Goal: Information Seeking & Learning: Learn about a topic

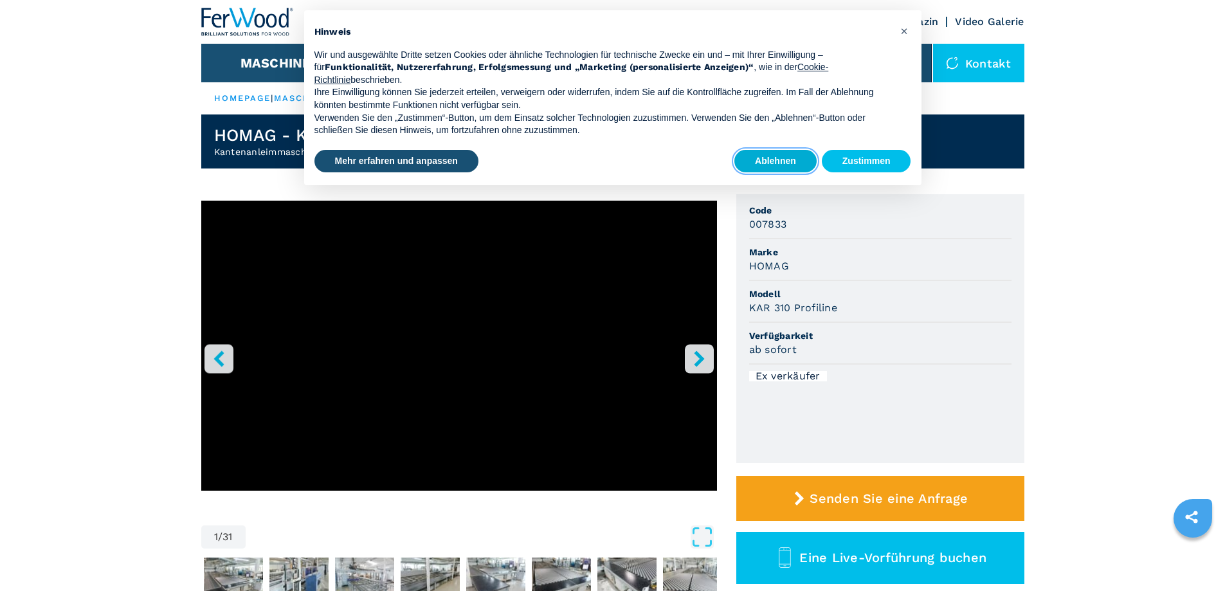
click at [775, 159] on button "Ablehnen" at bounding box center [775, 161] width 82 height 23
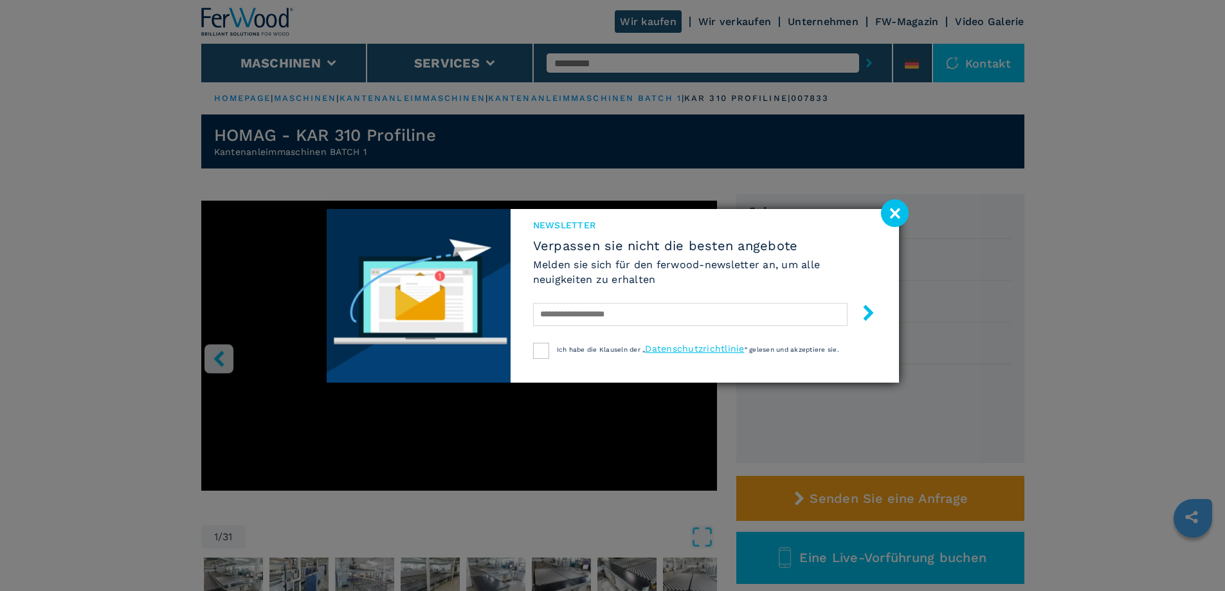
click at [890, 208] on image at bounding box center [895, 213] width 28 height 28
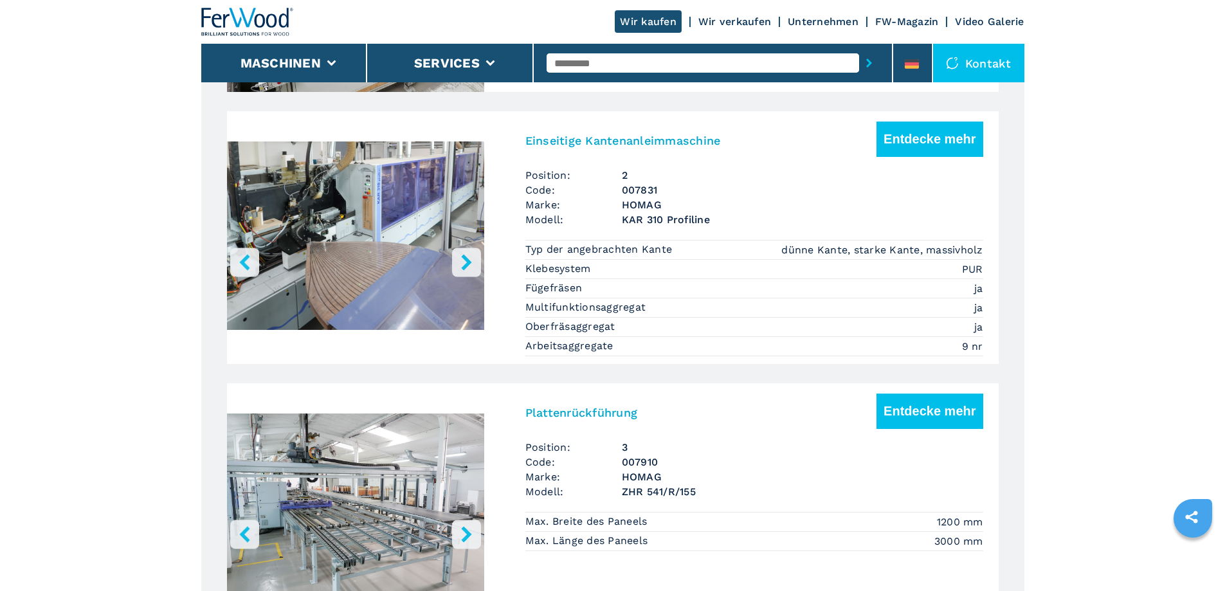
scroll to position [1029, 0]
click at [467, 259] on icon "right-button" at bounding box center [466, 261] width 10 height 16
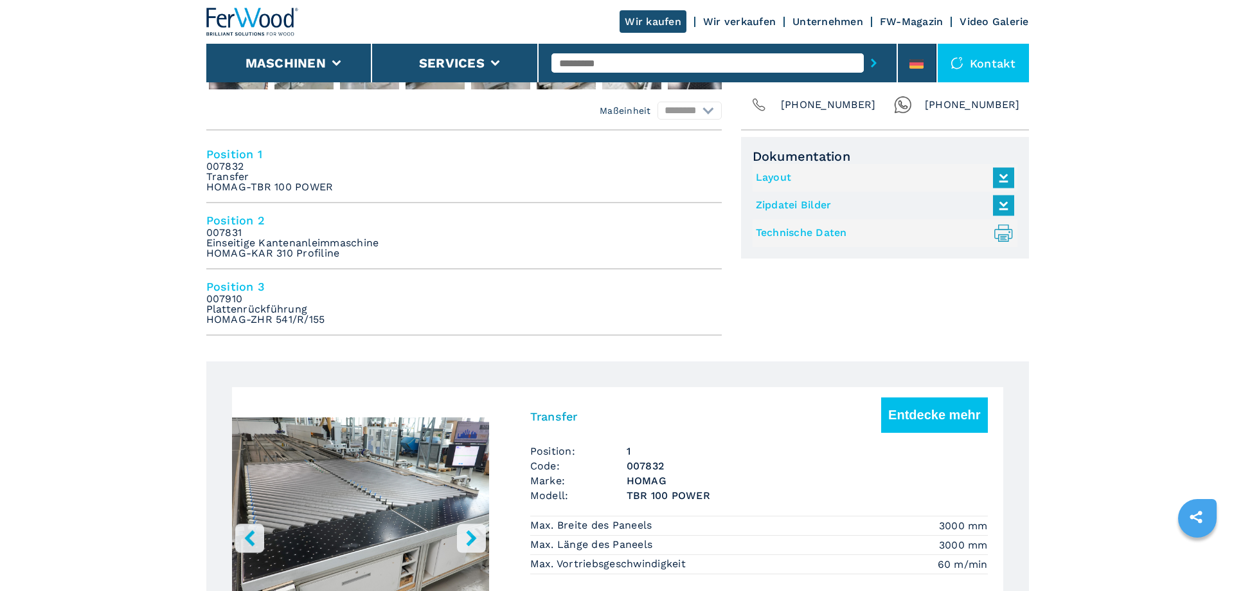
scroll to position [129, 0]
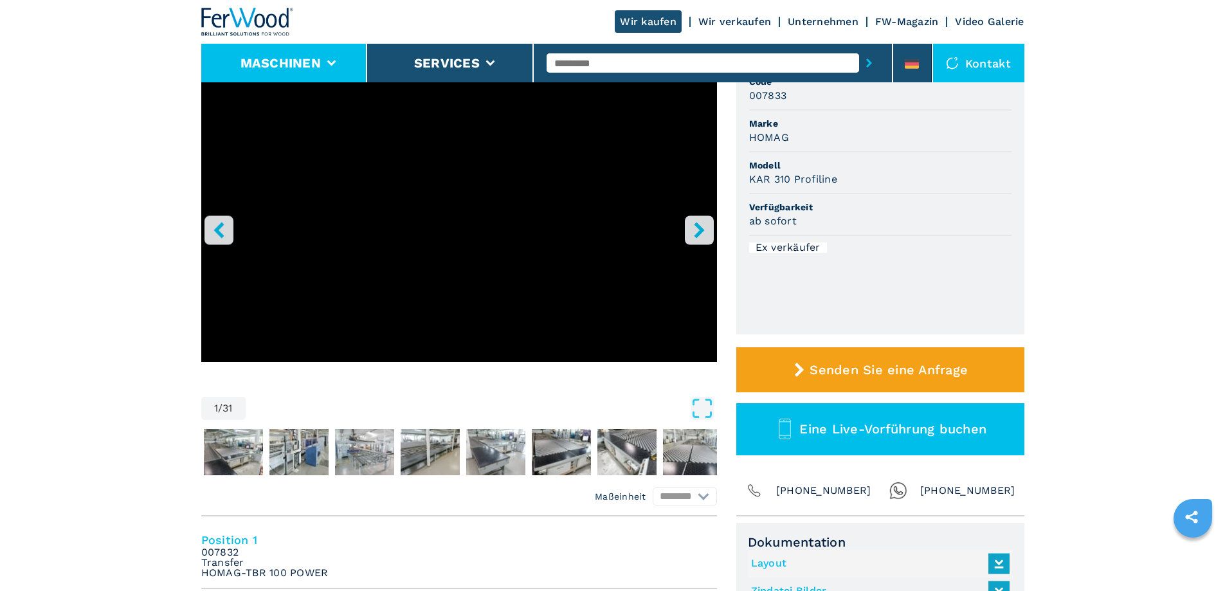
click at [340, 60] on li "Maschinen" at bounding box center [284, 63] width 167 height 39
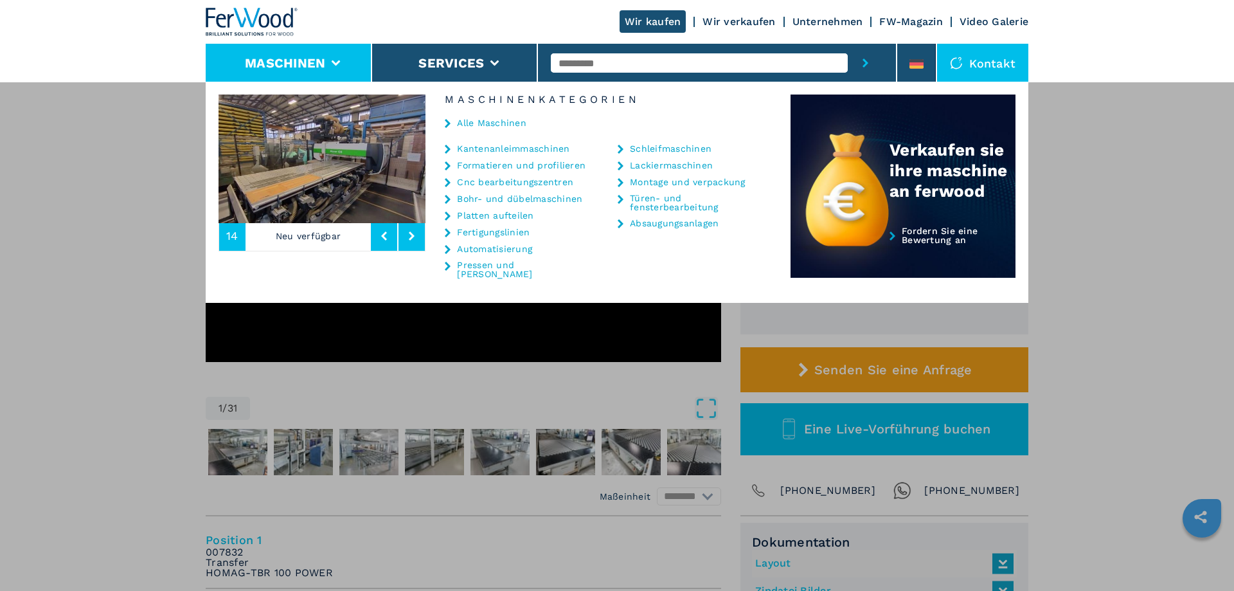
click at [525, 149] on link "Kantenanleimmaschinen" at bounding box center [513, 148] width 113 height 9
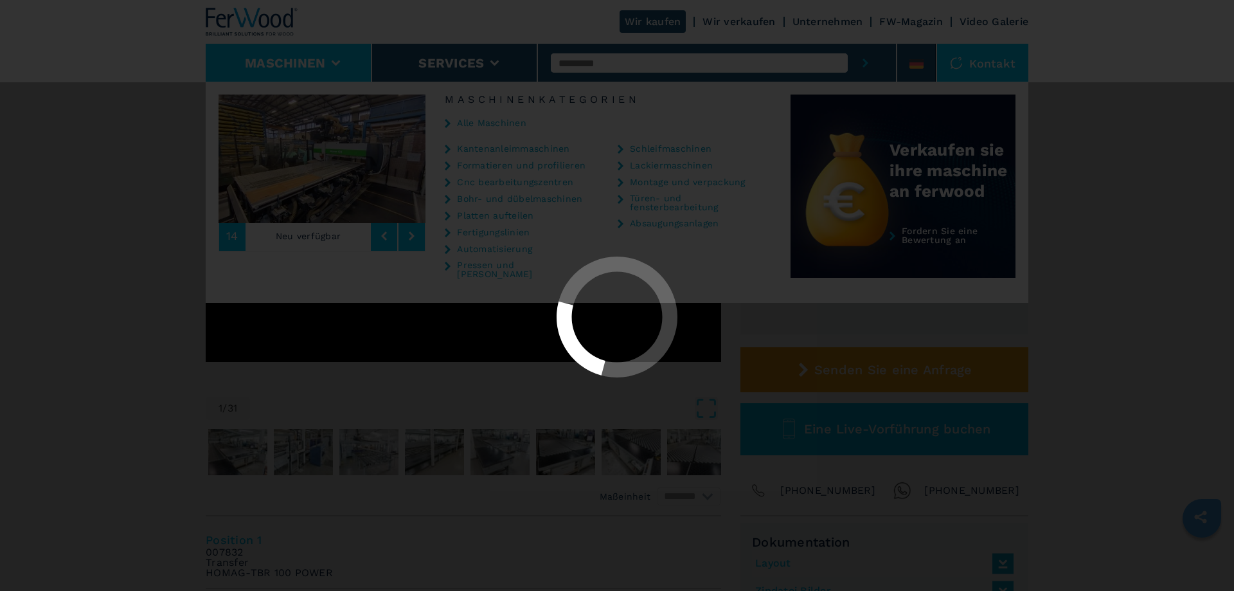
select select "**********"
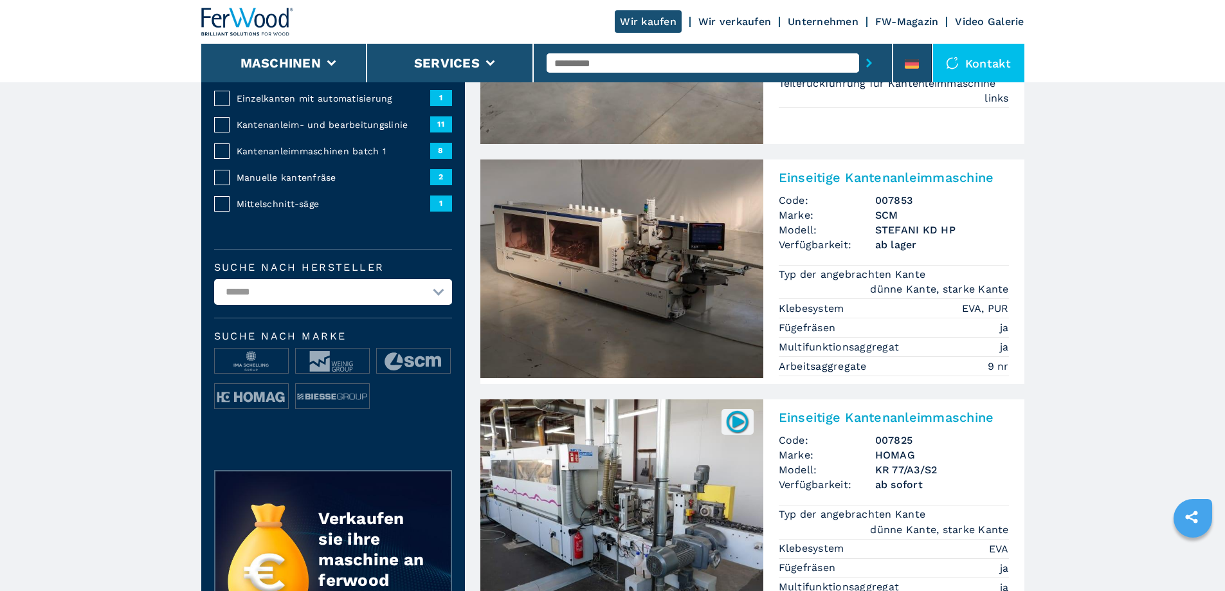
scroll to position [257, 0]
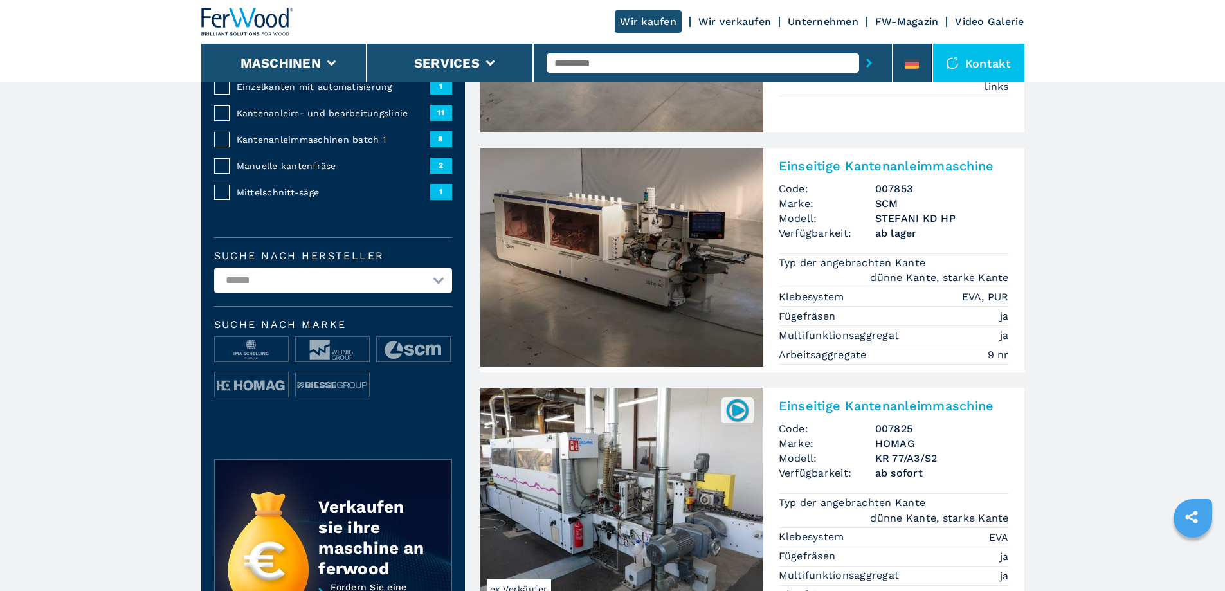
click at [667, 269] on img at bounding box center [621, 257] width 283 height 219
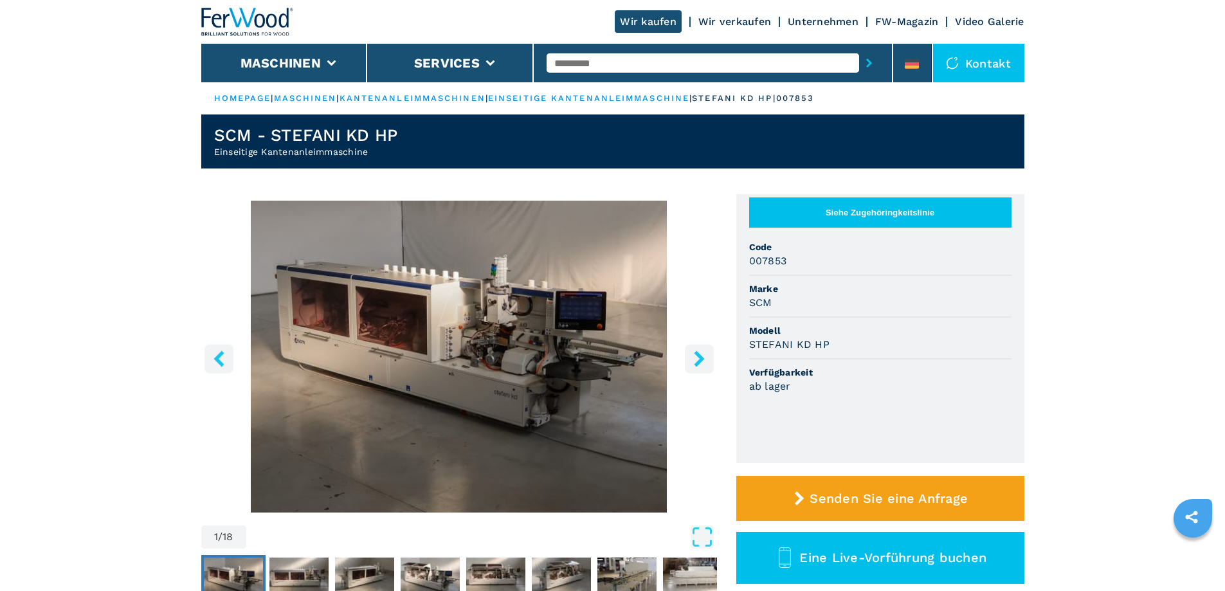
click at [609, 328] on img "Go to Slide 1" at bounding box center [459, 357] width 516 height 312
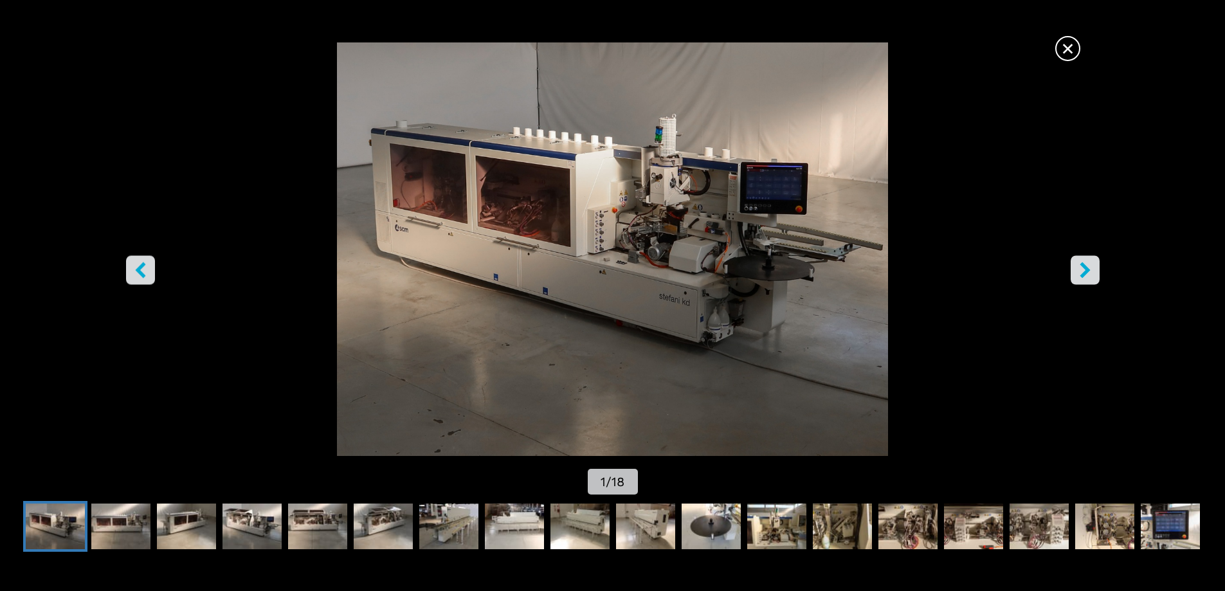
click at [1090, 268] on icon "right-button" at bounding box center [1085, 270] width 16 height 16
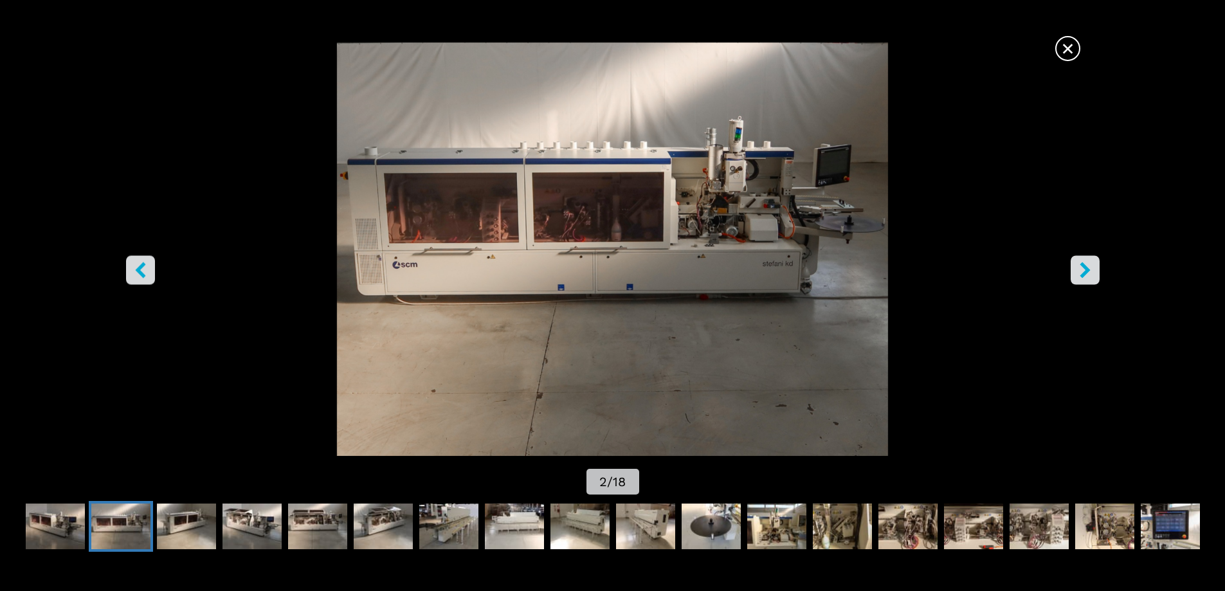
click at [1090, 271] on icon "right-button" at bounding box center [1085, 270] width 16 height 16
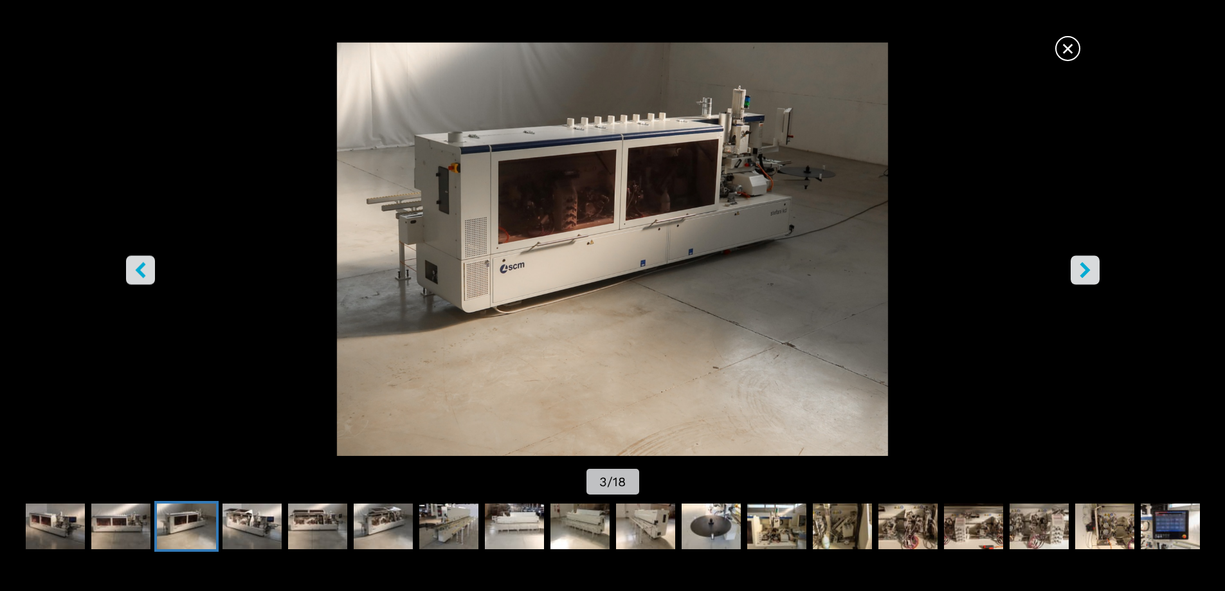
click at [1090, 271] on icon "right-button" at bounding box center [1085, 270] width 16 height 16
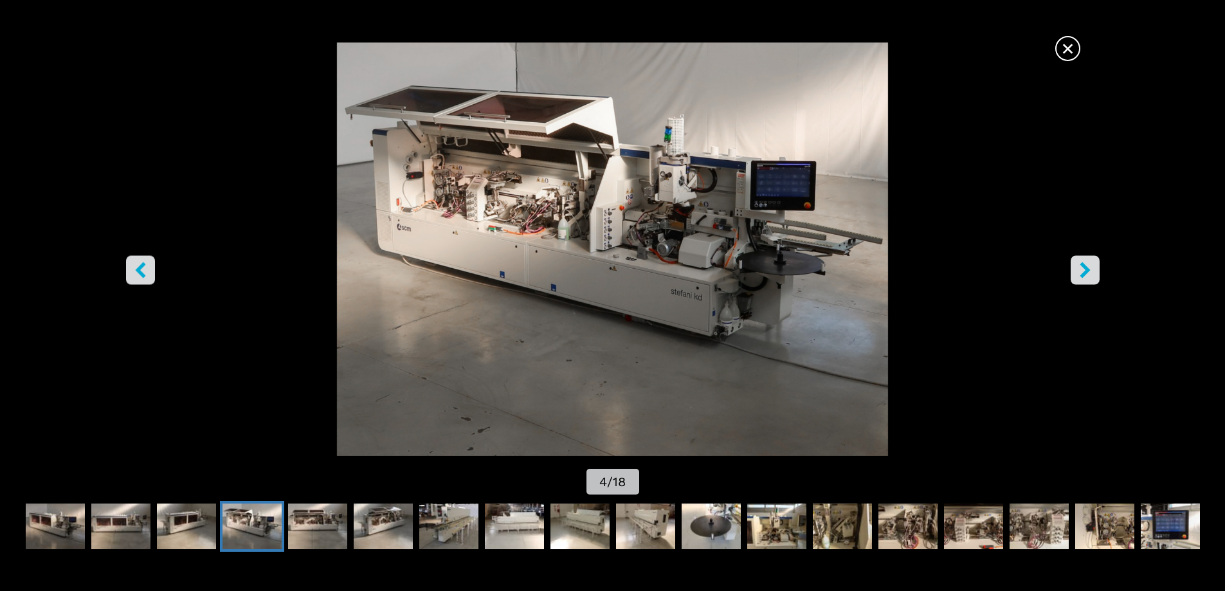
click at [1090, 271] on icon "right-button" at bounding box center [1085, 270] width 16 height 16
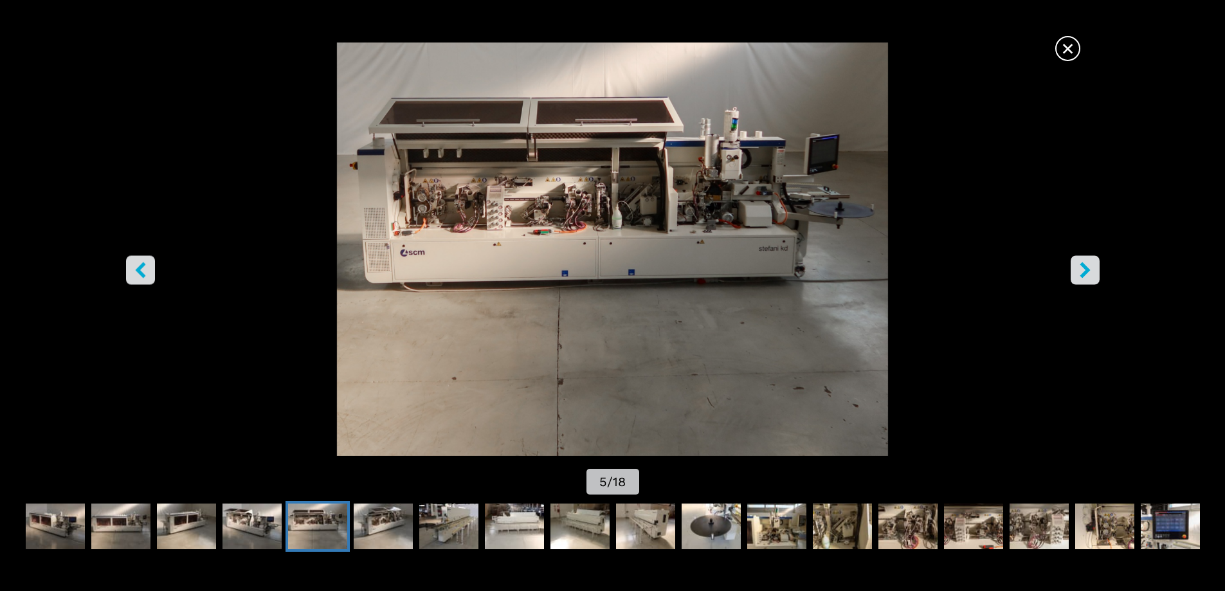
click at [1090, 271] on icon "right-button" at bounding box center [1085, 270] width 16 height 16
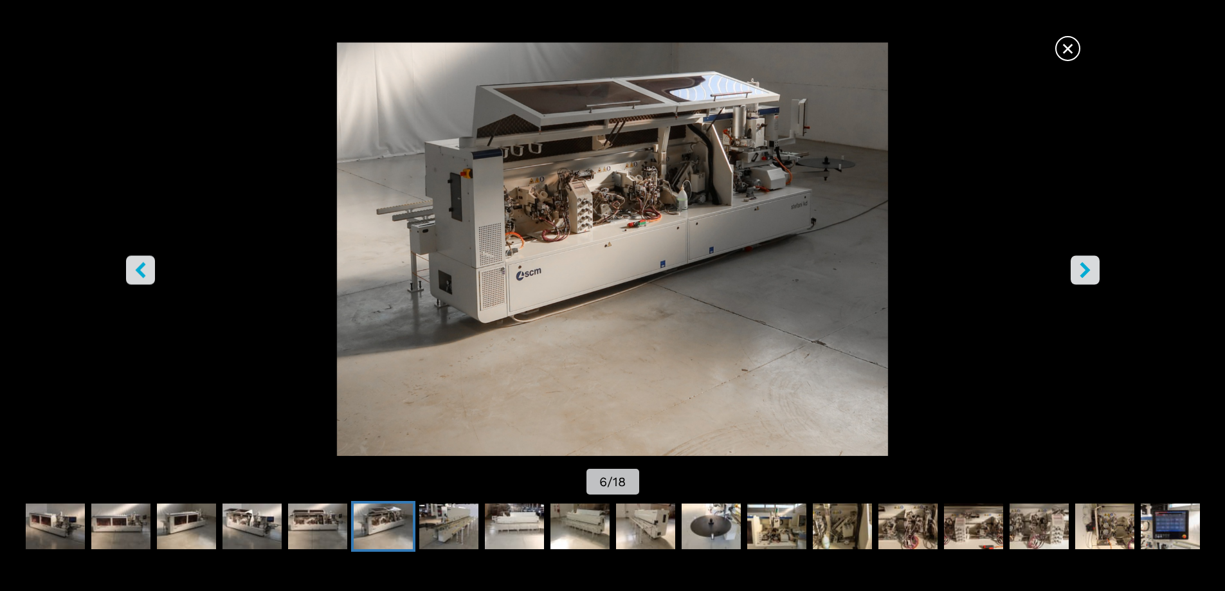
click at [1090, 271] on icon "right-button" at bounding box center [1085, 270] width 16 height 16
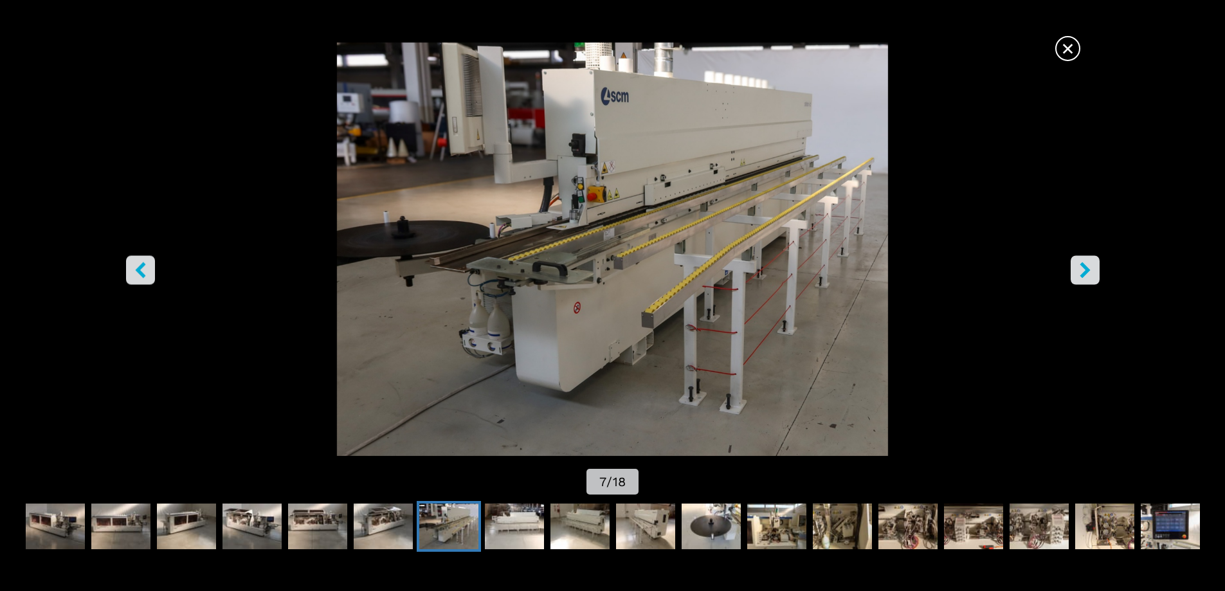
click at [1090, 271] on icon "right-button" at bounding box center [1085, 270] width 16 height 16
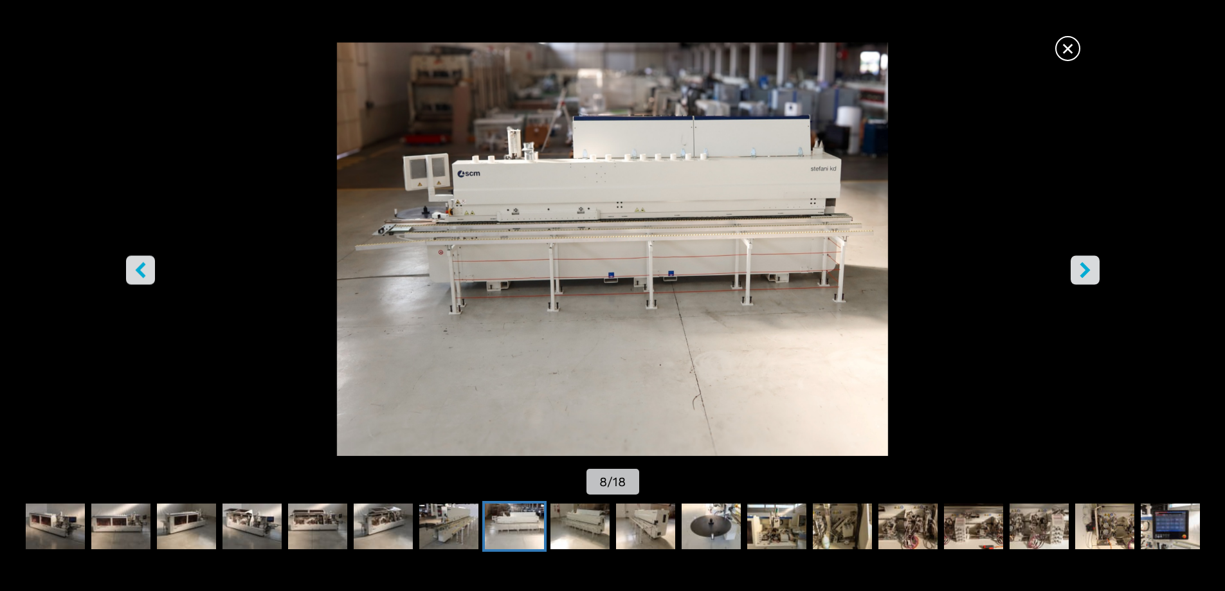
click at [1090, 271] on icon "right-button" at bounding box center [1085, 270] width 16 height 16
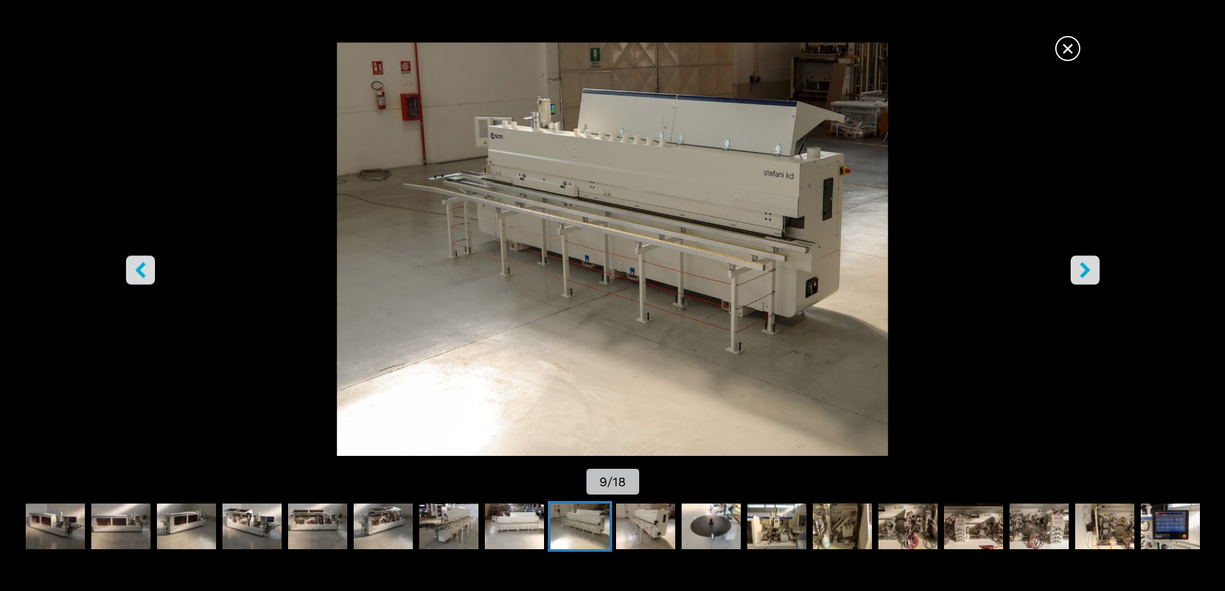
click at [1090, 271] on icon "right-button" at bounding box center [1085, 270] width 16 height 16
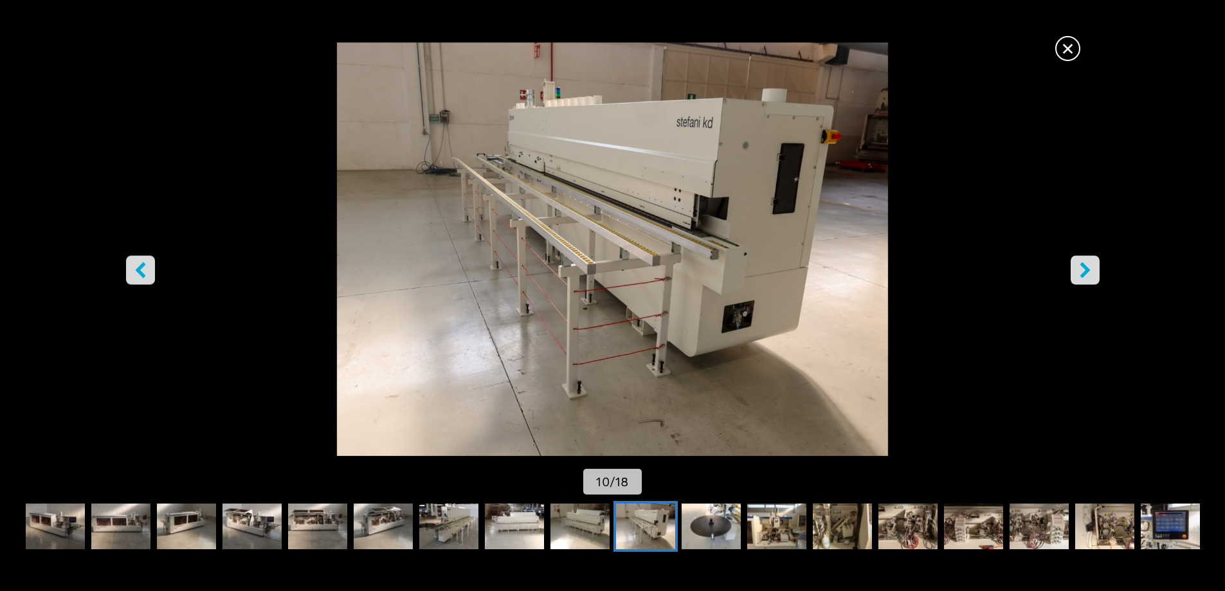
click at [1090, 271] on icon "right-button" at bounding box center [1085, 270] width 16 height 16
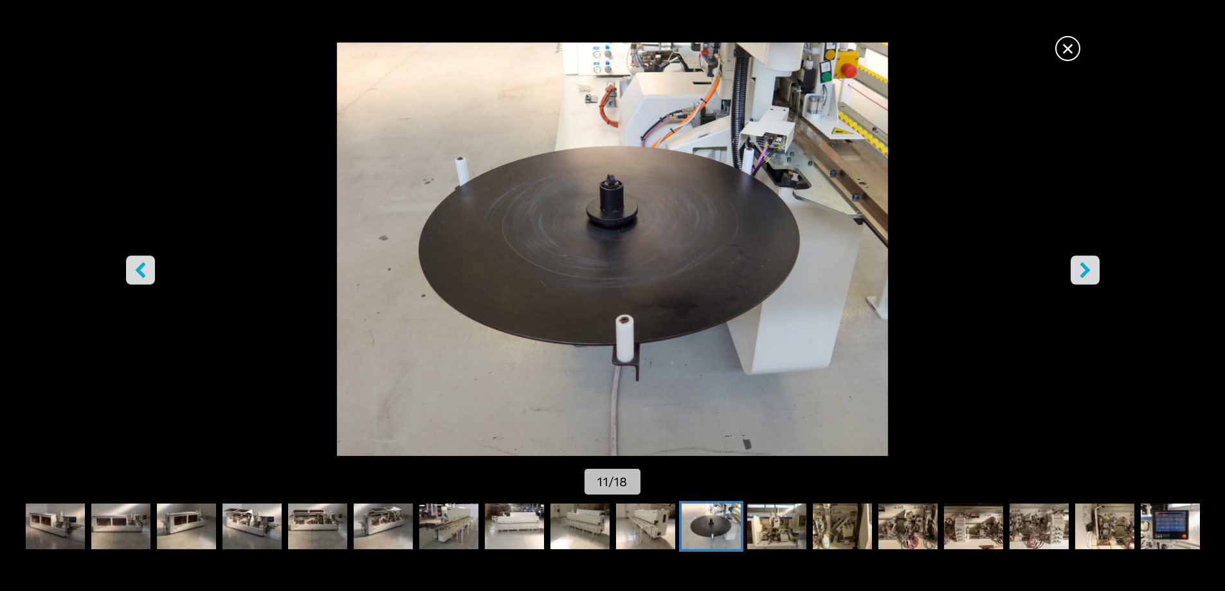
click at [1090, 271] on icon "right-button" at bounding box center [1085, 270] width 16 height 16
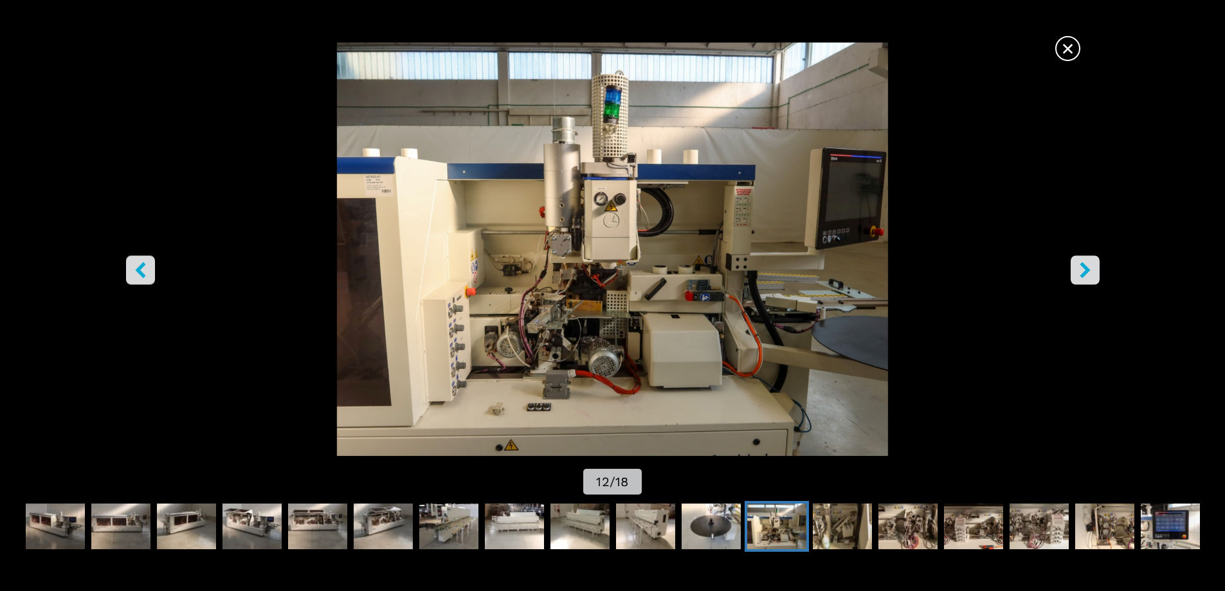
click at [1090, 271] on icon "right-button" at bounding box center [1085, 270] width 16 height 16
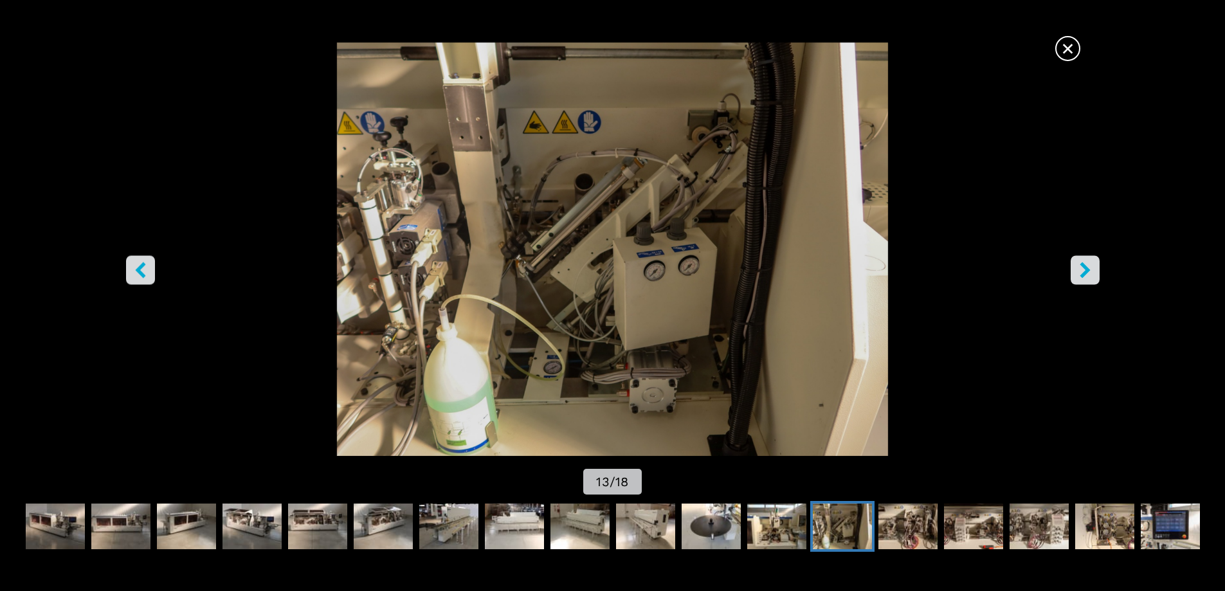
click at [1090, 271] on icon "right-button" at bounding box center [1085, 270] width 16 height 16
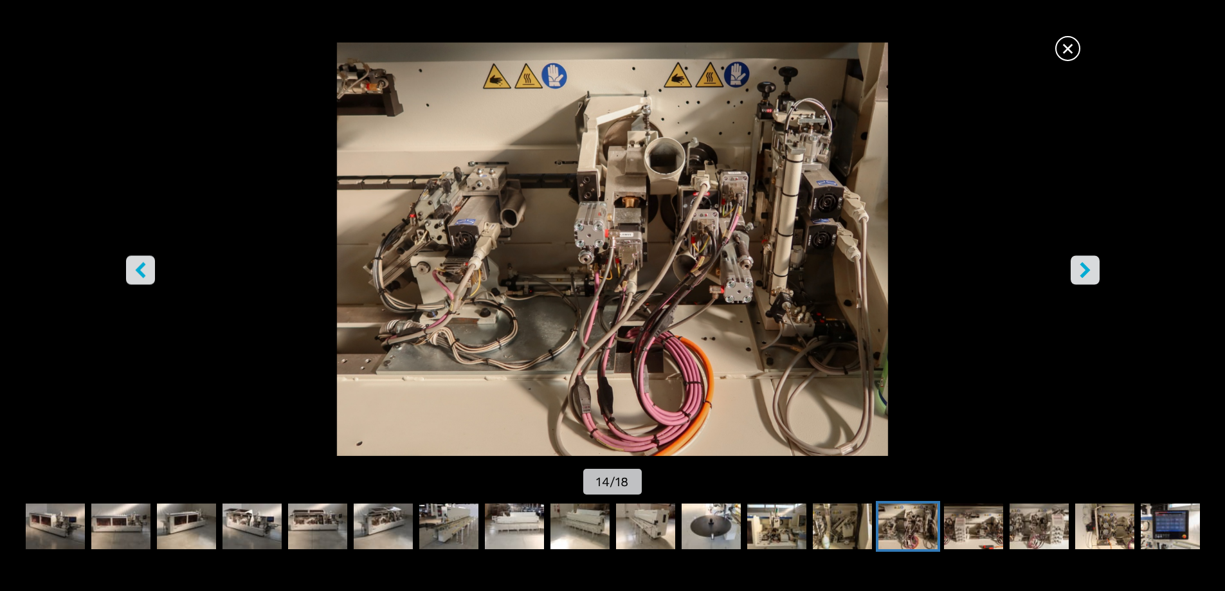
click at [1090, 271] on icon "right-button" at bounding box center [1085, 270] width 16 height 16
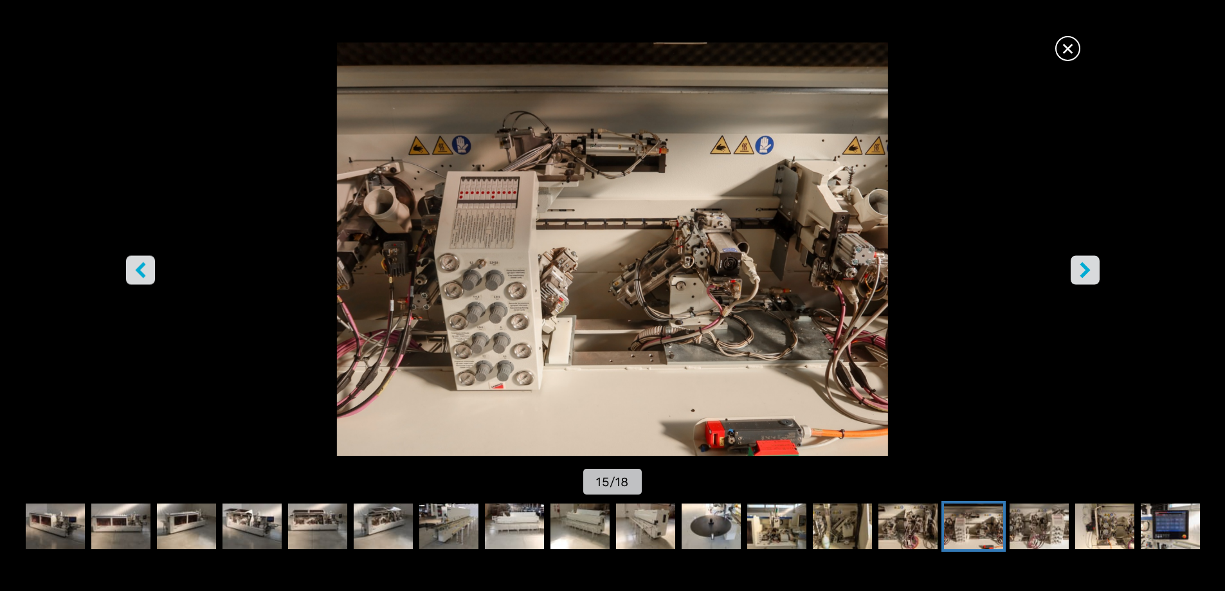
click at [1090, 271] on icon "right-button" at bounding box center [1085, 270] width 16 height 16
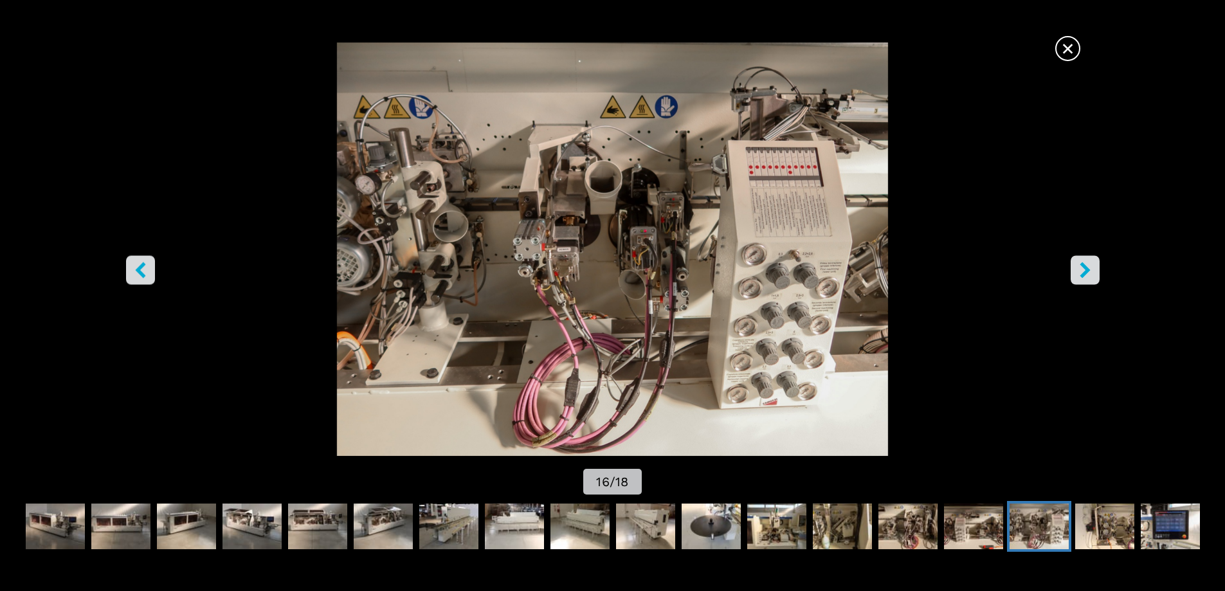
click at [1090, 271] on icon "right-button" at bounding box center [1085, 270] width 16 height 16
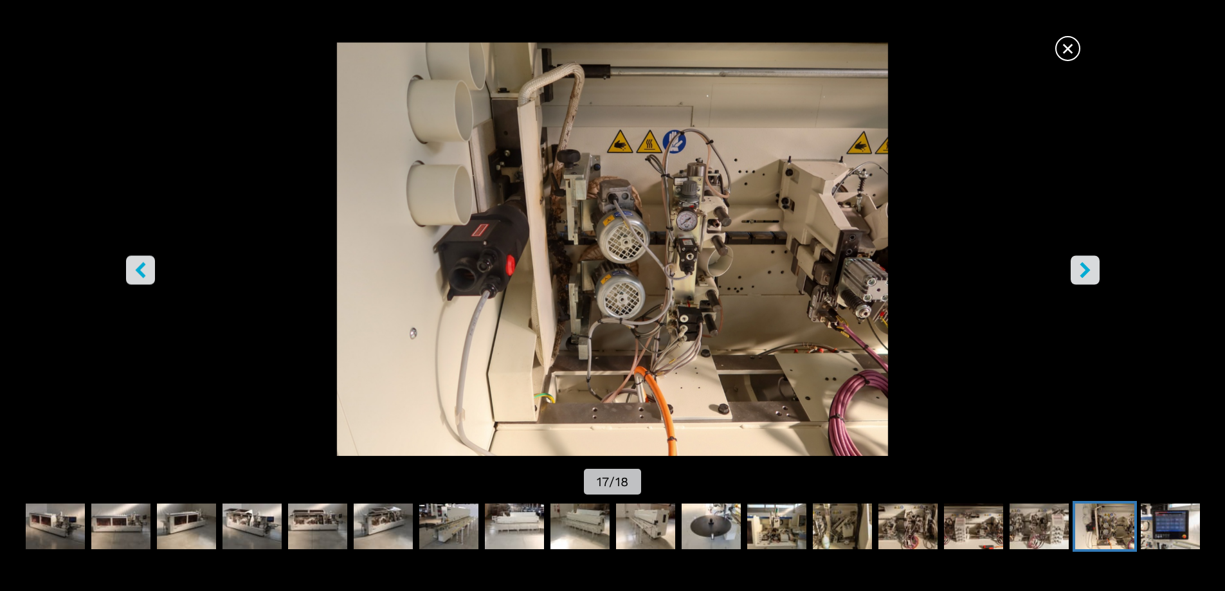
click at [1090, 271] on icon "right-button" at bounding box center [1085, 270] width 16 height 16
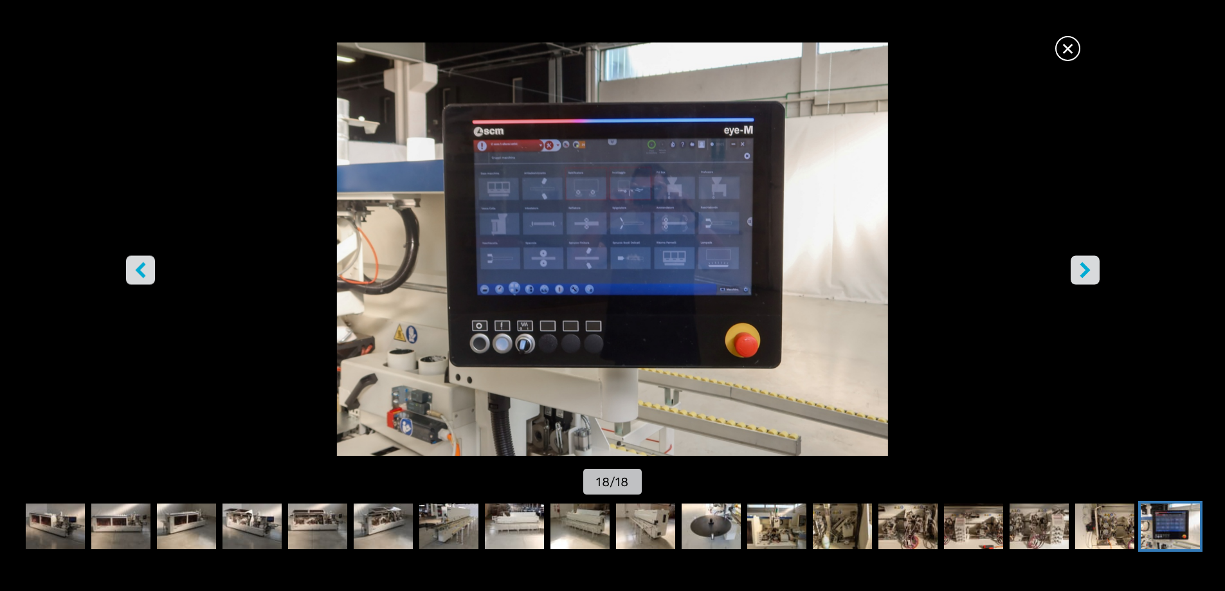
click at [1090, 271] on icon "right-button" at bounding box center [1085, 270] width 16 height 16
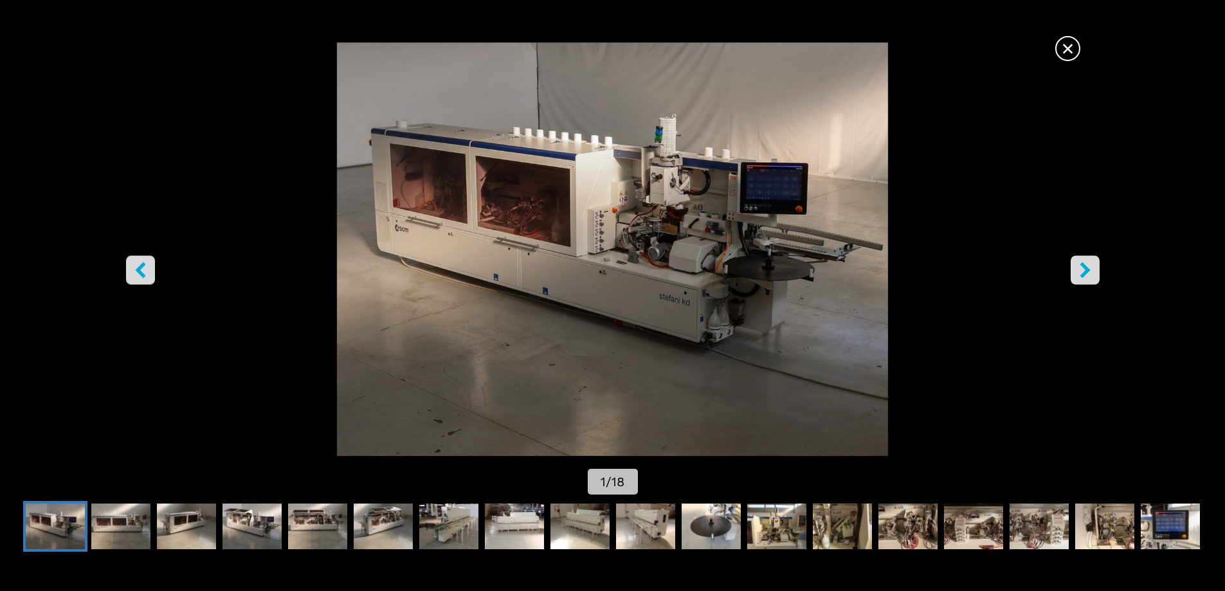
click at [1090, 271] on icon "right-button" at bounding box center [1085, 270] width 16 height 16
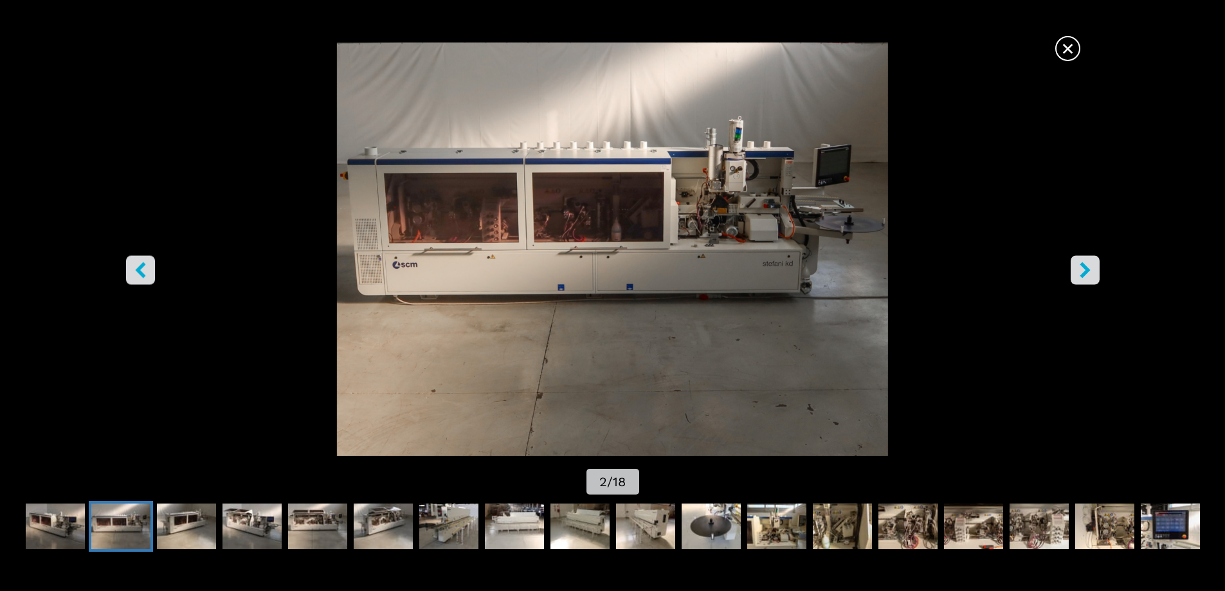
click at [1067, 55] on span "×" at bounding box center [1067, 46] width 23 height 23
